Goal: Navigation & Orientation: Go to known website

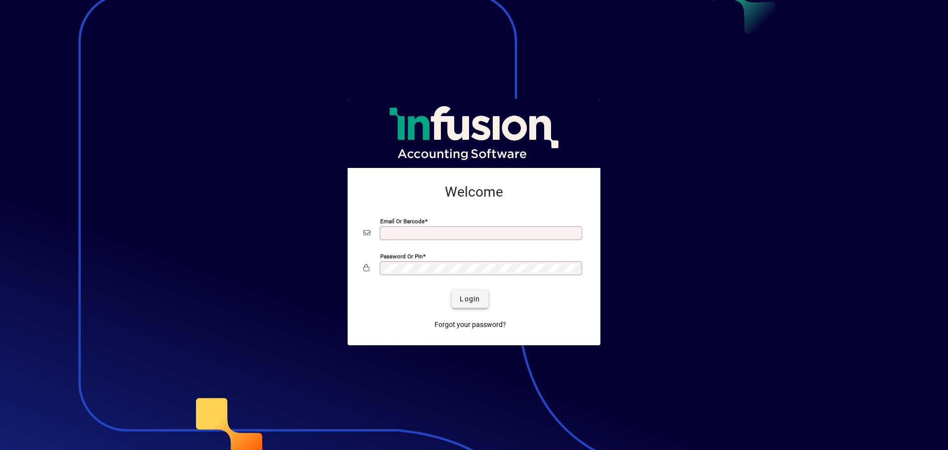
type input "**********"
click at [480, 300] on span "Login" at bounding box center [470, 299] width 20 height 10
